Goal: Navigation & Orientation: Find specific page/section

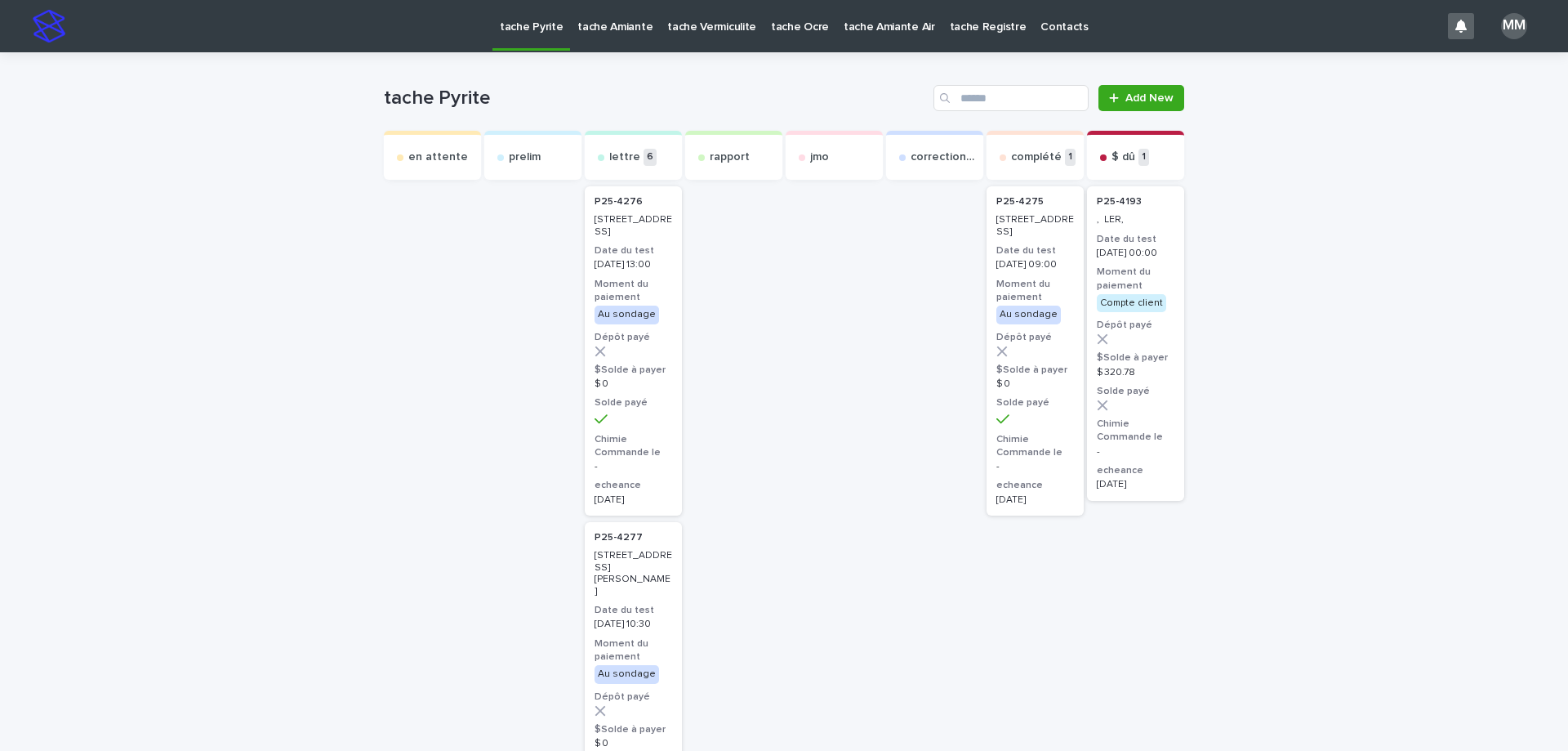
click at [617, 26] on p "tache Amiante" at bounding box center [615, 17] width 75 height 34
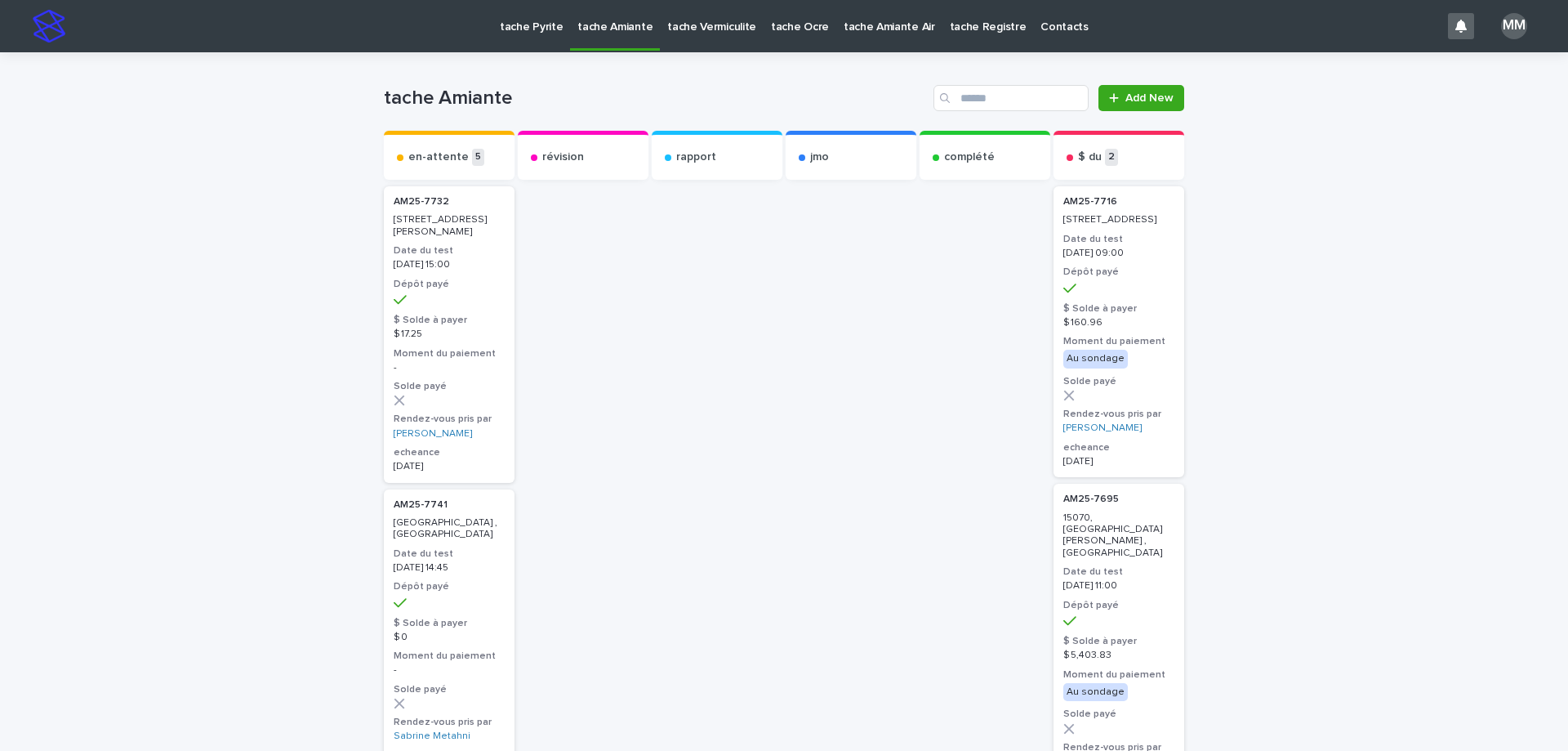
click at [523, 32] on p "tache Pyrite" at bounding box center [531, 17] width 63 height 34
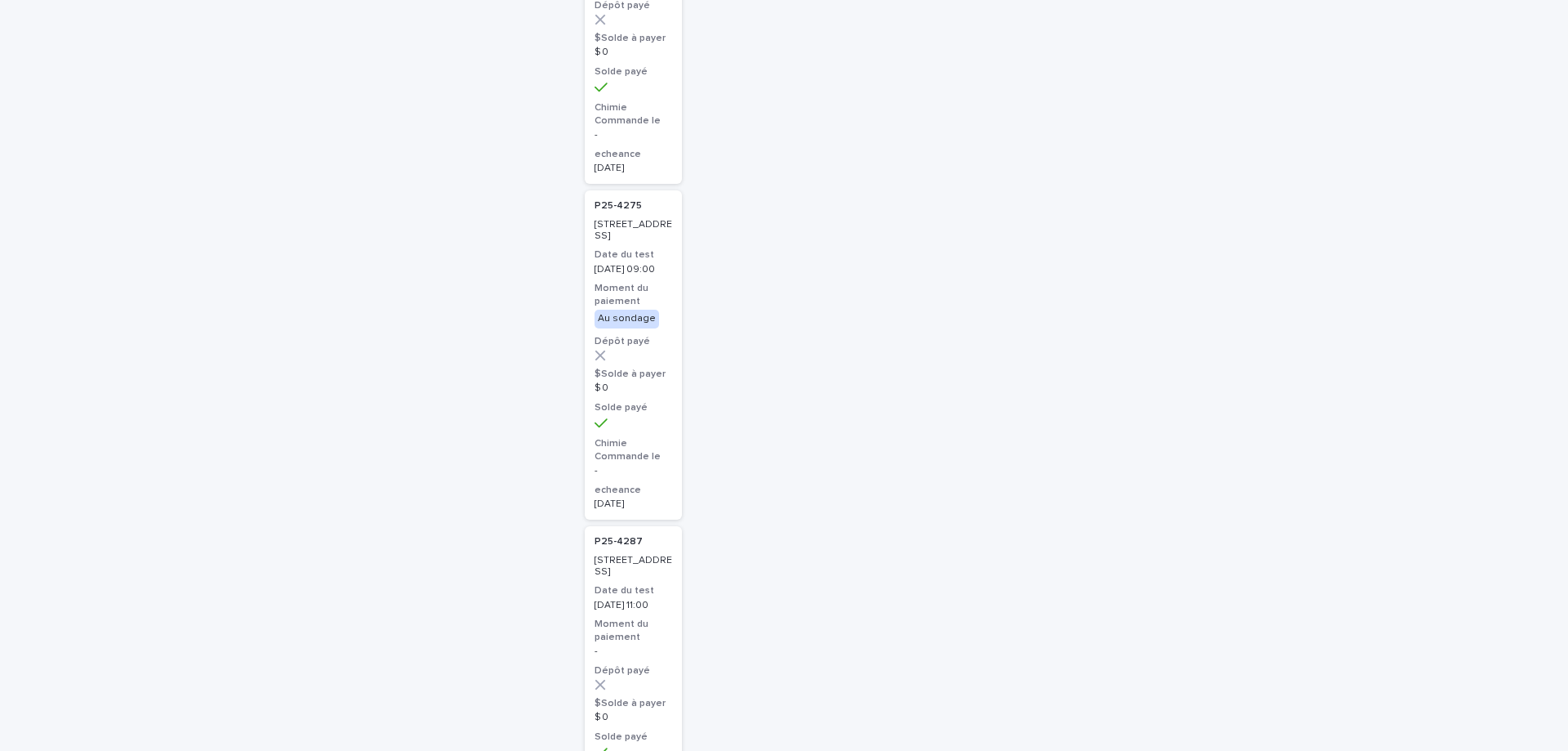
scroll to position [1716, 0]
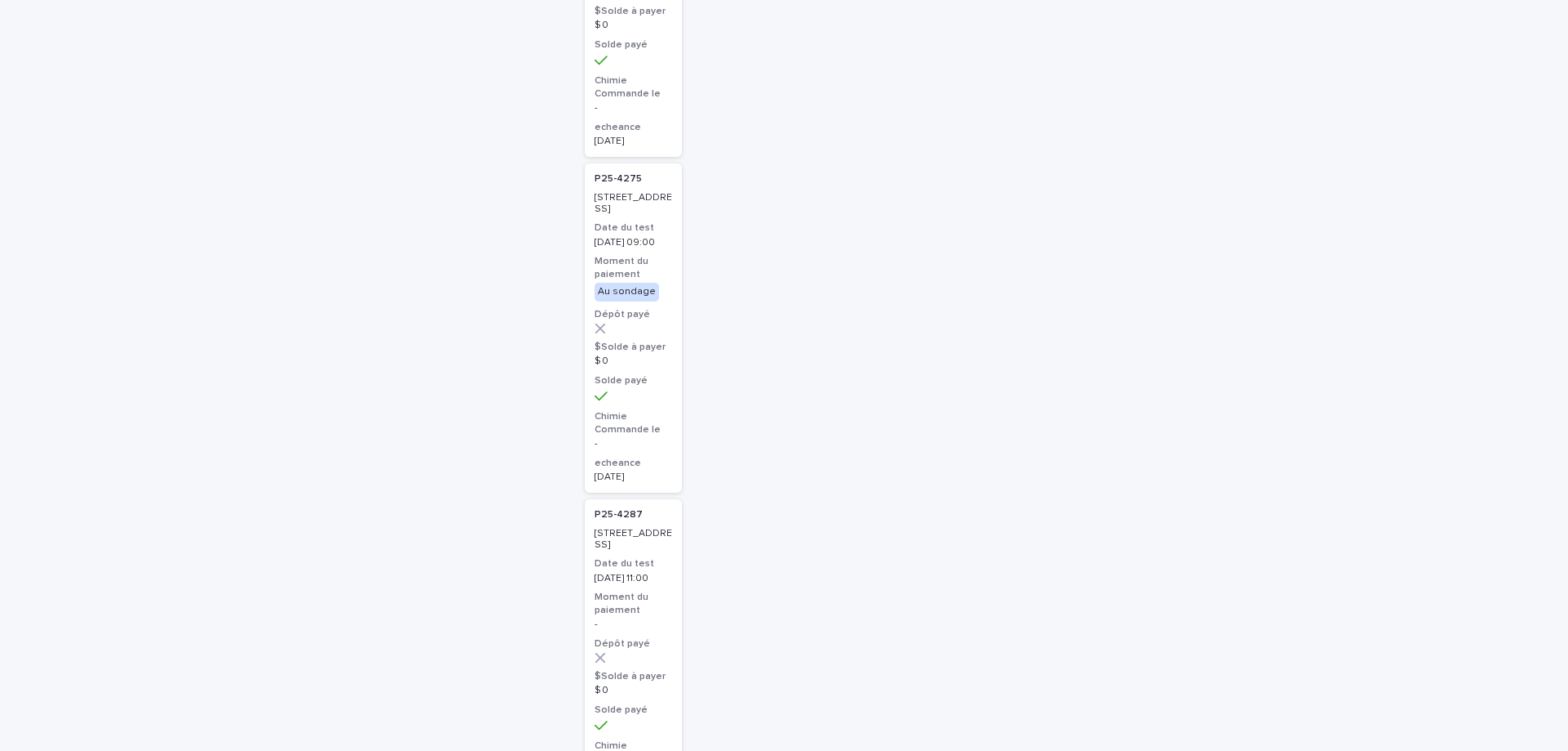
click at [650, 216] on p "69, rue Canterbury , Dollard-Des-Ormeaux" at bounding box center [633, 204] width 78 height 24
